Goal: Task Accomplishment & Management: Complete application form

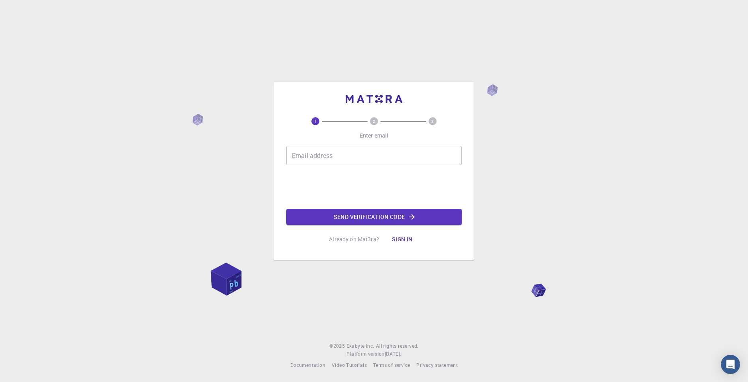
click at [334, 155] on input "Email address" at bounding box center [373, 155] width 175 height 19
click at [374, 133] on p "Enter email" at bounding box center [373, 136] width 29 height 8
drag, startPoint x: 364, startPoint y: 160, endPoint x: 364, endPoint y: 142, distance: 17.9
click at [364, 160] on input "Email address" at bounding box center [373, 155] width 175 height 19
paste input "[EMAIL_ADDRESS][DOMAIN_NAME]"
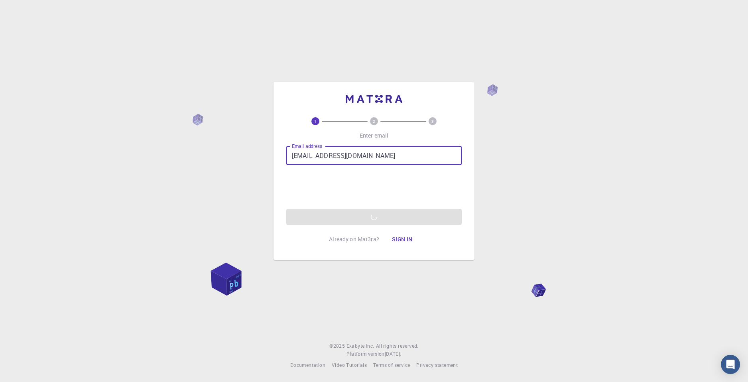
type input "[EMAIL_ADDRESS][DOMAIN_NAME]"
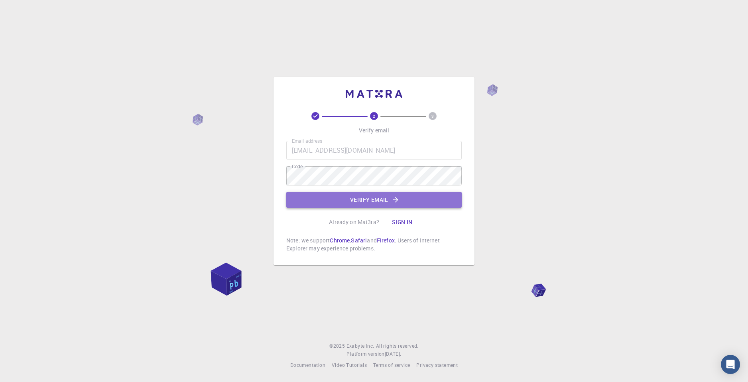
click at [371, 200] on button "Verify email" at bounding box center [373, 200] width 175 height 16
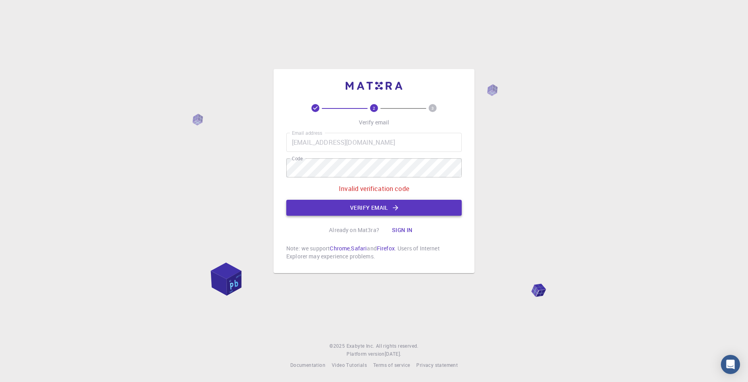
click at [376, 205] on button "Verify email" at bounding box center [373, 208] width 175 height 16
click at [192, 199] on div "2 3 Verify email Email address [EMAIL_ADDRESS][DOMAIN_NAME] Email address Code …" at bounding box center [374, 191] width 748 height 382
click at [316, 213] on button "Verify email" at bounding box center [373, 208] width 175 height 16
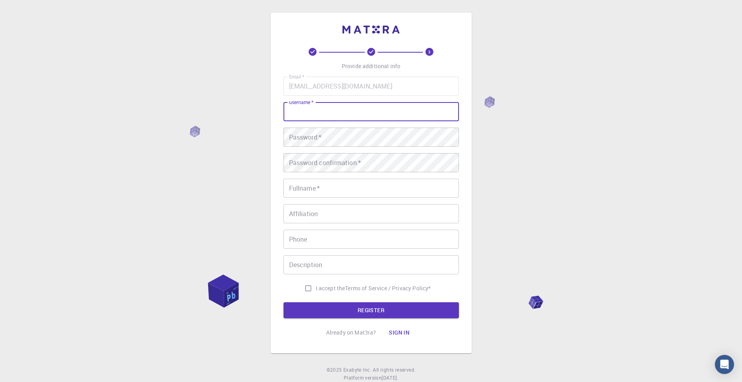
click at [341, 115] on input "username   *" at bounding box center [370, 111] width 175 height 19
type input "matteoforlin"
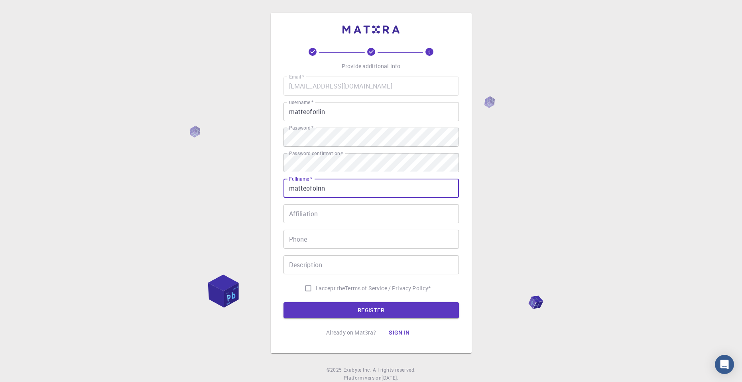
type input "matteofolrin"
click at [331, 213] on input "Affiliation" at bounding box center [370, 213] width 175 height 19
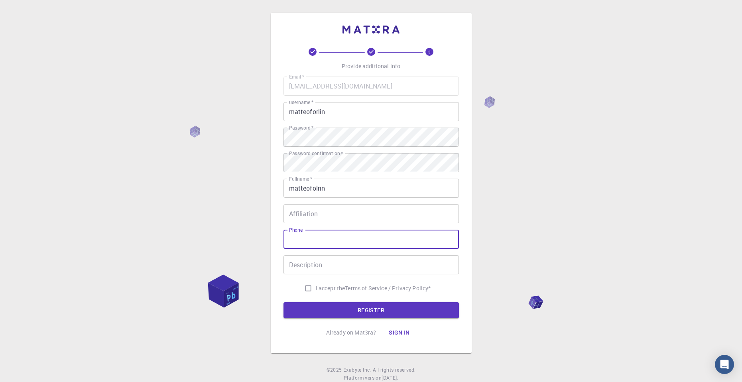
click at [320, 244] on input "Phone" at bounding box center [370, 239] width 175 height 19
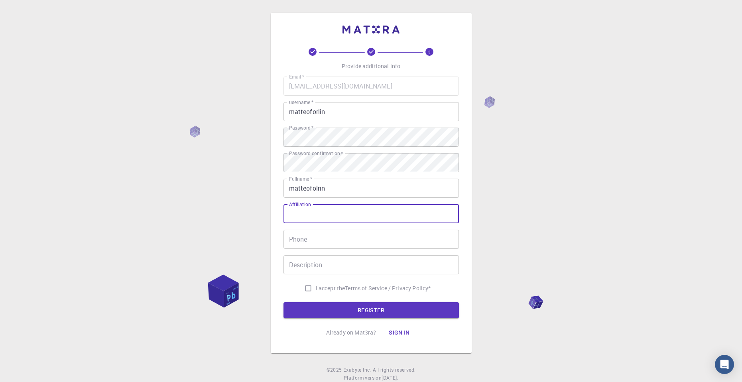
click at [325, 218] on input "Affiliation" at bounding box center [370, 213] width 175 height 19
type input "no"
click at [314, 241] on input "Phone" at bounding box center [370, 239] width 175 height 19
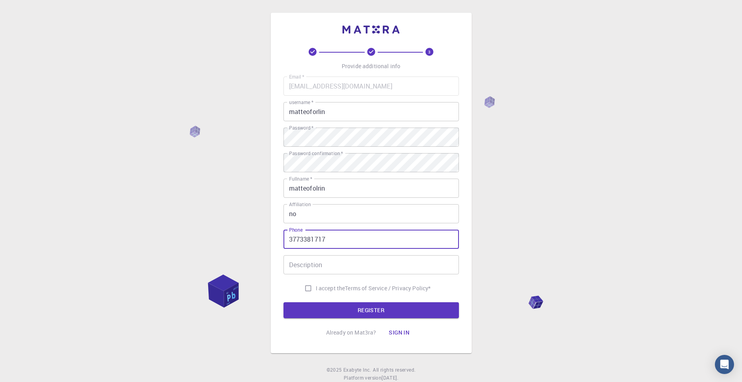
type input "3773381717"
click at [328, 263] on input "Description" at bounding box center [370, 264] width 175 height 19
type input "e"
click at [329, 282] on label "I accept the Terms of Service / Privacy Policy *" at bounding box center [365, 288] width 130 height 15
click at [316, 282] on input "I accept the Terms of Service / Privacy Policy *" at bounding box center [307, 288] width 15 height 15
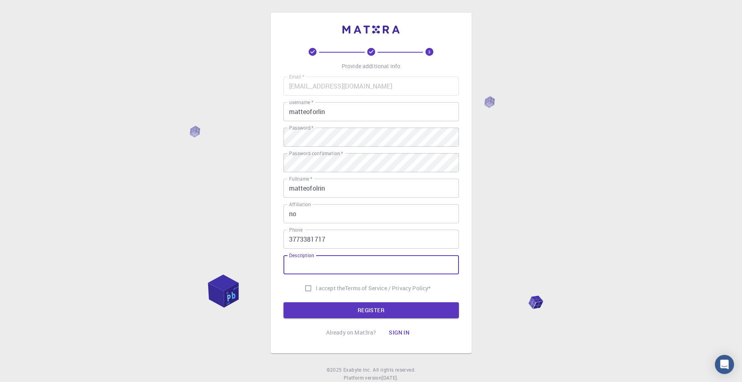
checkbox input "true"
click at [354, 317] on button "REGISTER" at bounding box center [370, 310] width 175 height 16
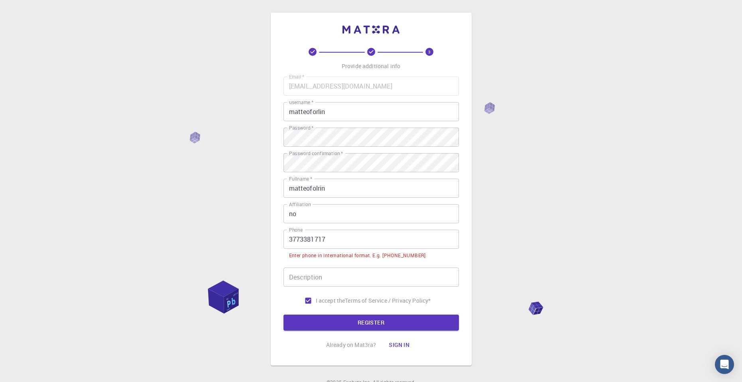
click at [289, 238] on input "3773381717" at bounding box center [370, 239] width 175 height 19
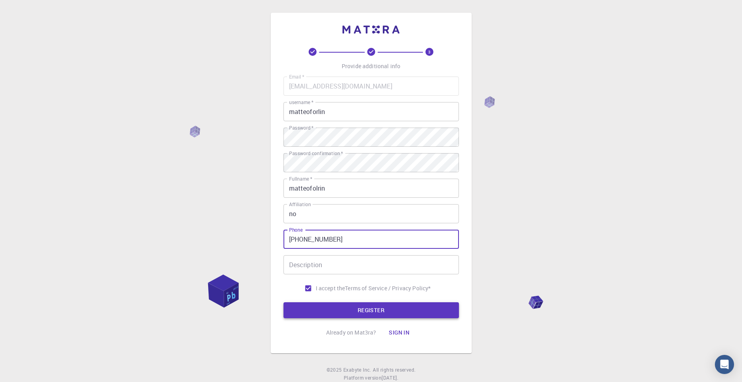
type input "[PHONE_NUMBER]"
click at [312, 311] on button "REGISTER" at bounding box center [370, 310] width 175 height 16
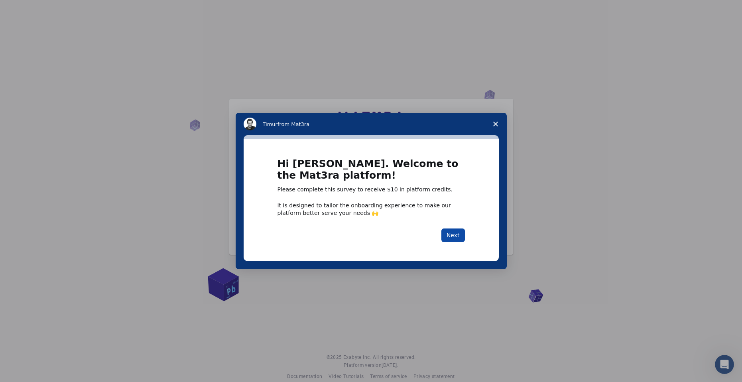
click at [450, 235] on button "Next" at bounding box center [453, 235] width 24 height 14
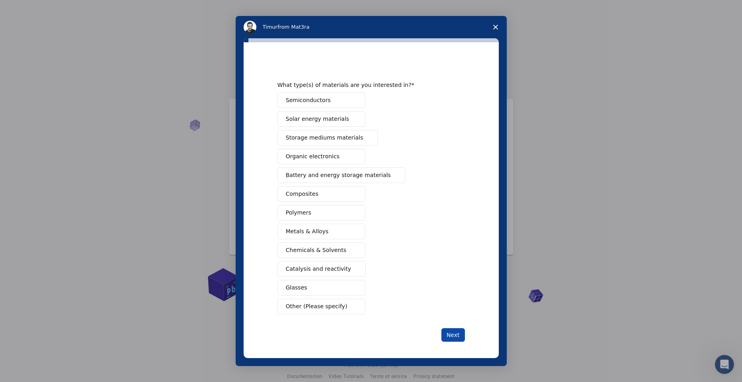
click at [448, 335] on button "Next" at bounding box center [453, 335] width 24 height 14
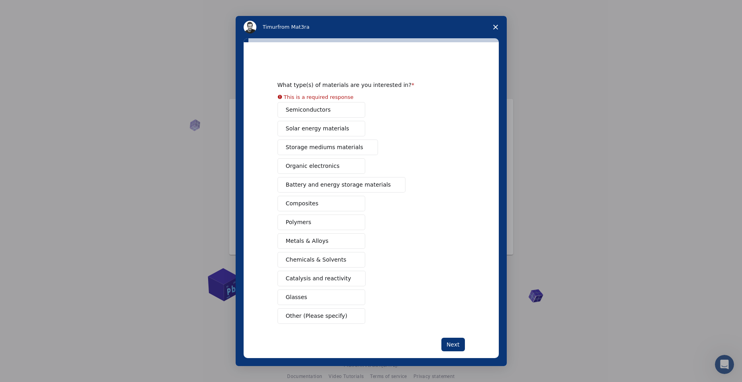
click at [324, 106] on button "Semiconductors" at bounding box center [321, 110] width 88 height 16
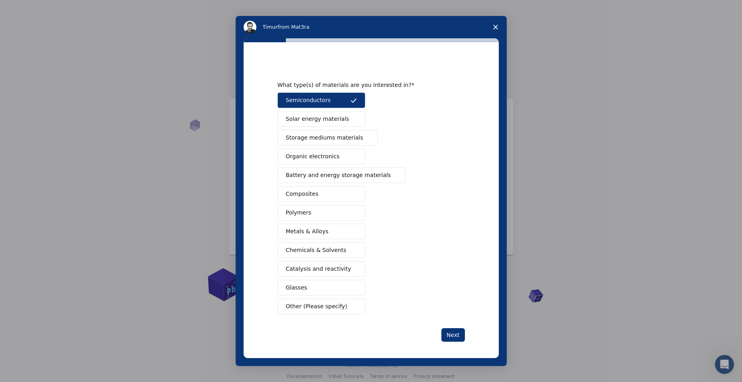
click at [354, 159] on span "Intercom messenger" at bounding box center [353, 156] width 6 height 6
click at [343, 157] on button "Organic electronics" at bounding box center [321, 157] width 88 height 16
click at [353, 175] on span "Battery and energy storage materials" at bounding box center [338, 175] width 105 height 8
click at [450, 333] on button "Next" at bounding box center [453, 335] width 24 height 14
